Goal: Task Accomplishment & Management: Complete application form

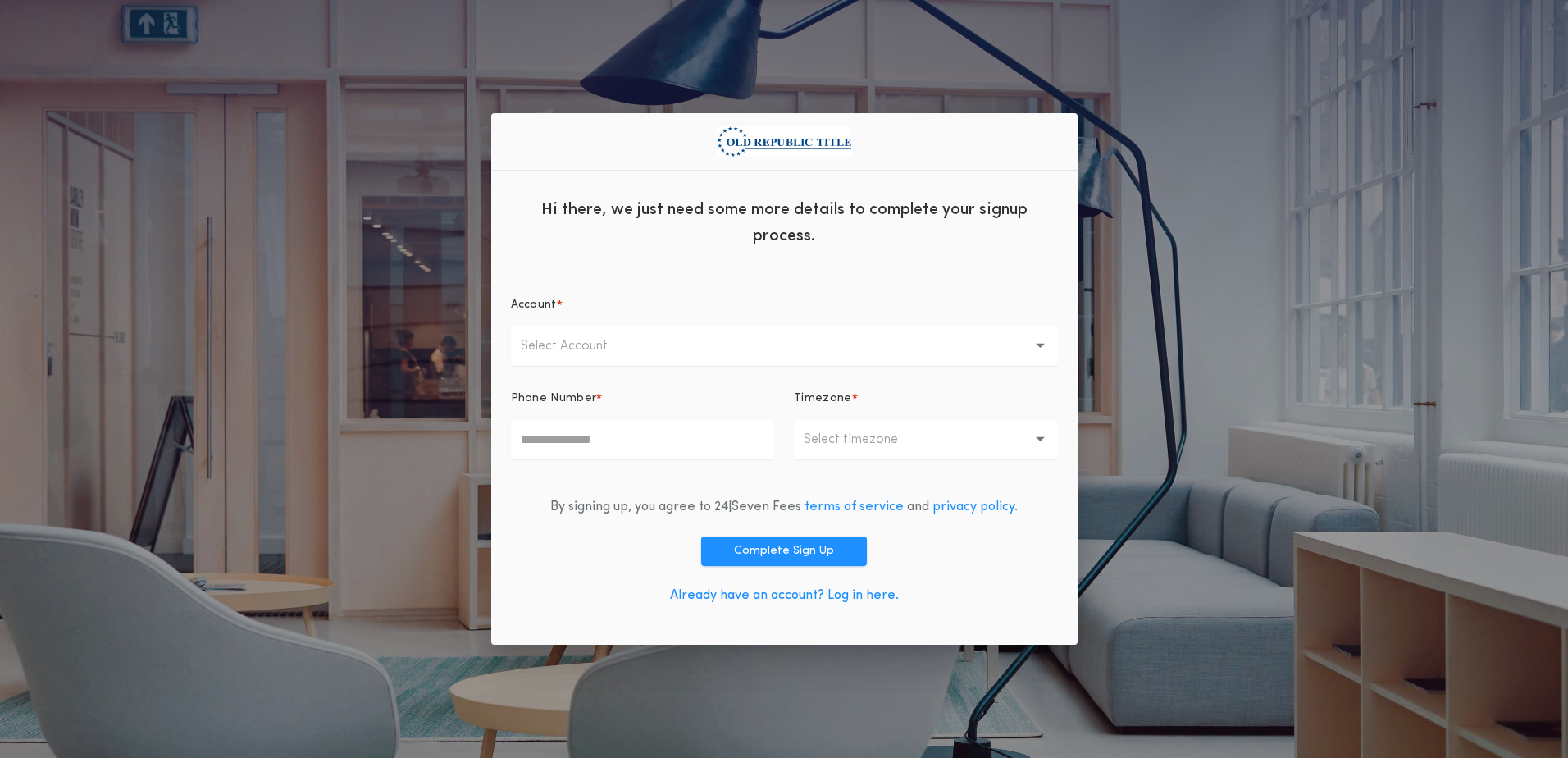
click at [305, 87] on div "Hi there, we just need some more details to complete your signup process. Accou…" at bounding box center [784, 379] width 1568 height 758
click at [1221, 409] on div "Hi there, we just need some more details to complete your signup process. Accou…" at bounding box center [784, 379] width 1568 height 758
click at [756, 597] on link "Already have an account? Log in here." at bounding box center [784, 595] width 229 height 13
